Goal: Check status: Check status

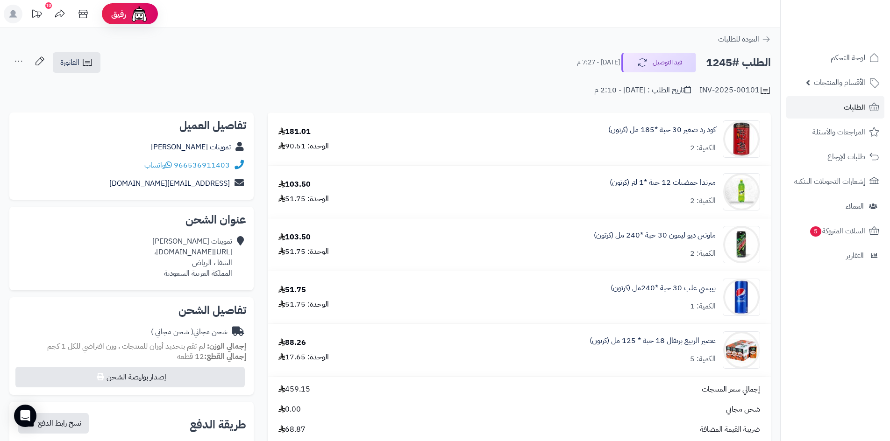
scroll to position [47, 0]
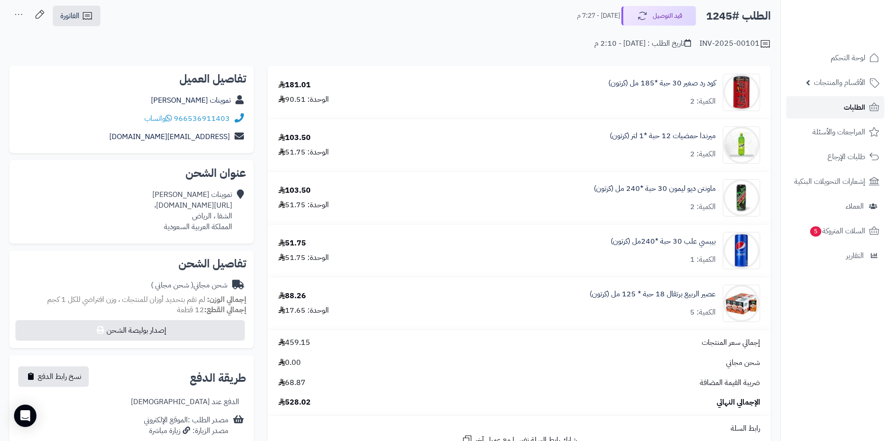
click at [819, 101] on link "الطلبات" at bounding box center [835, 107] width 98 height 22
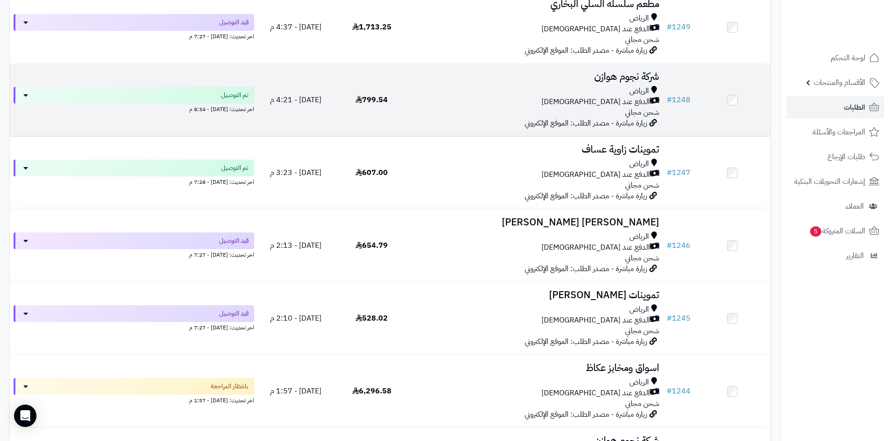
scroll to position [467, 0]
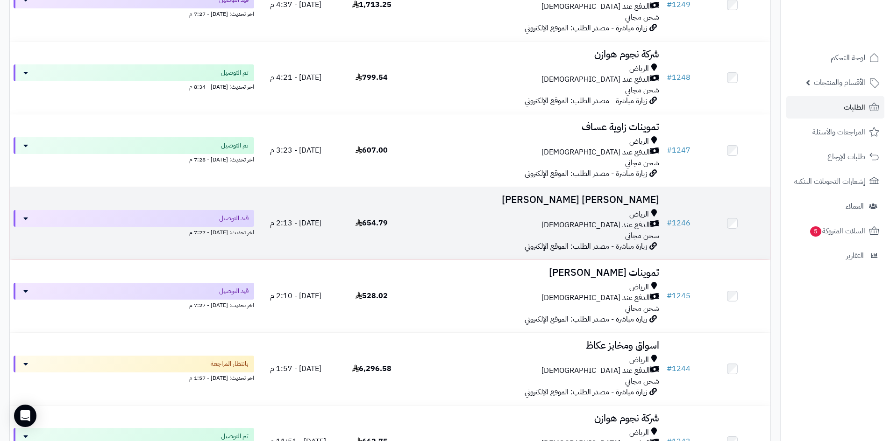
click at [361, 235] on td "654.79" at bounding box center [372, 223] width 76 height 72
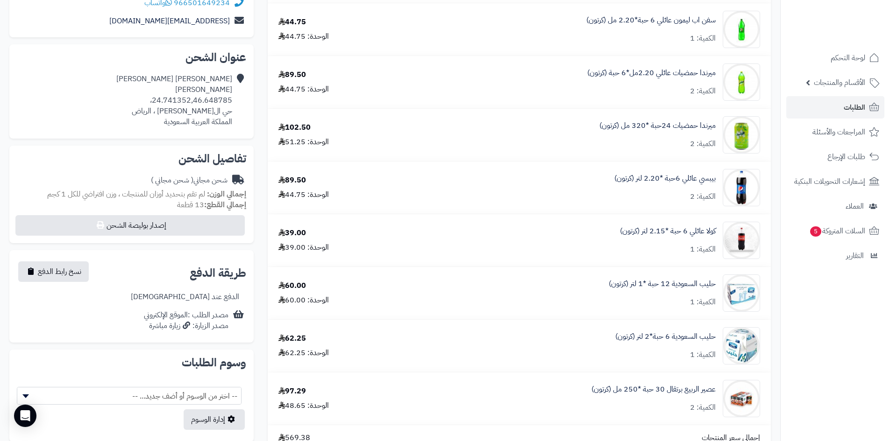
scroll to position [187, 0]
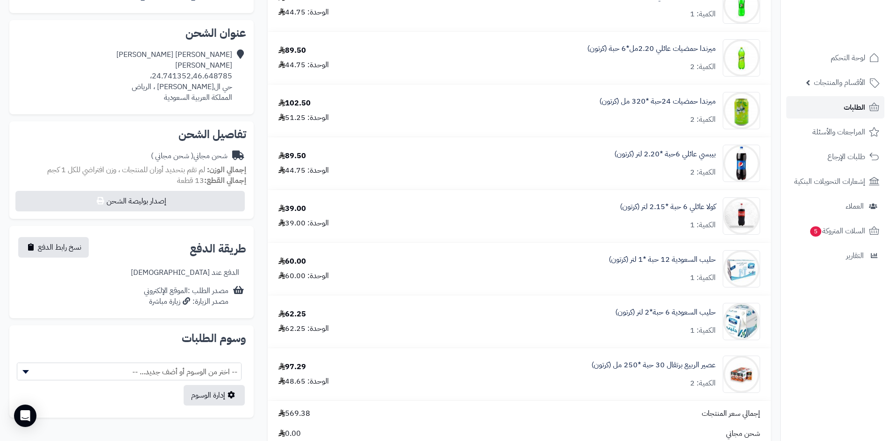
click at [812, 103] on link "الطلبات" at bounding box center [835, 107] width 98 height 22
